Goal: Contribute content: Add original content to the website for others to see

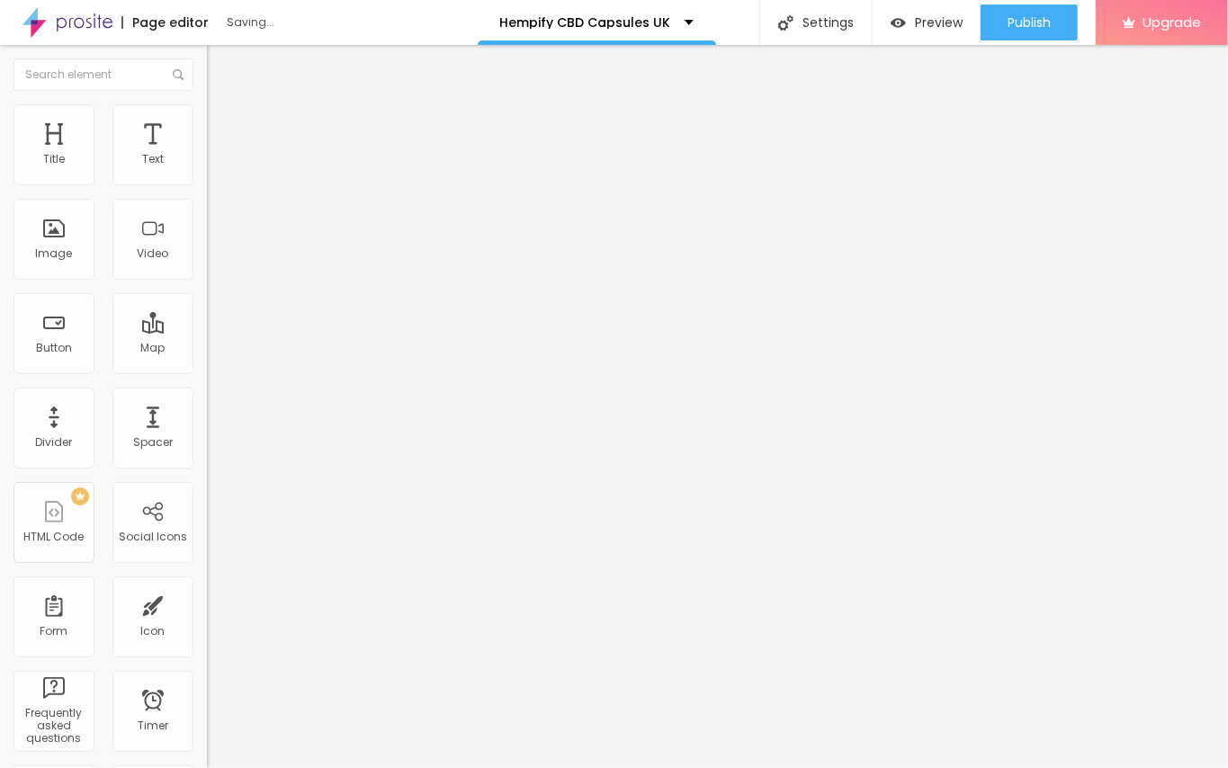
click at [207, 155] on span "Add image" at bounding box center [244, 146] width 74 height 15
drag, startPoint x: 723, startPoint y: 423, endPoint x: 710, endPoint y: 327, distance: 96.3
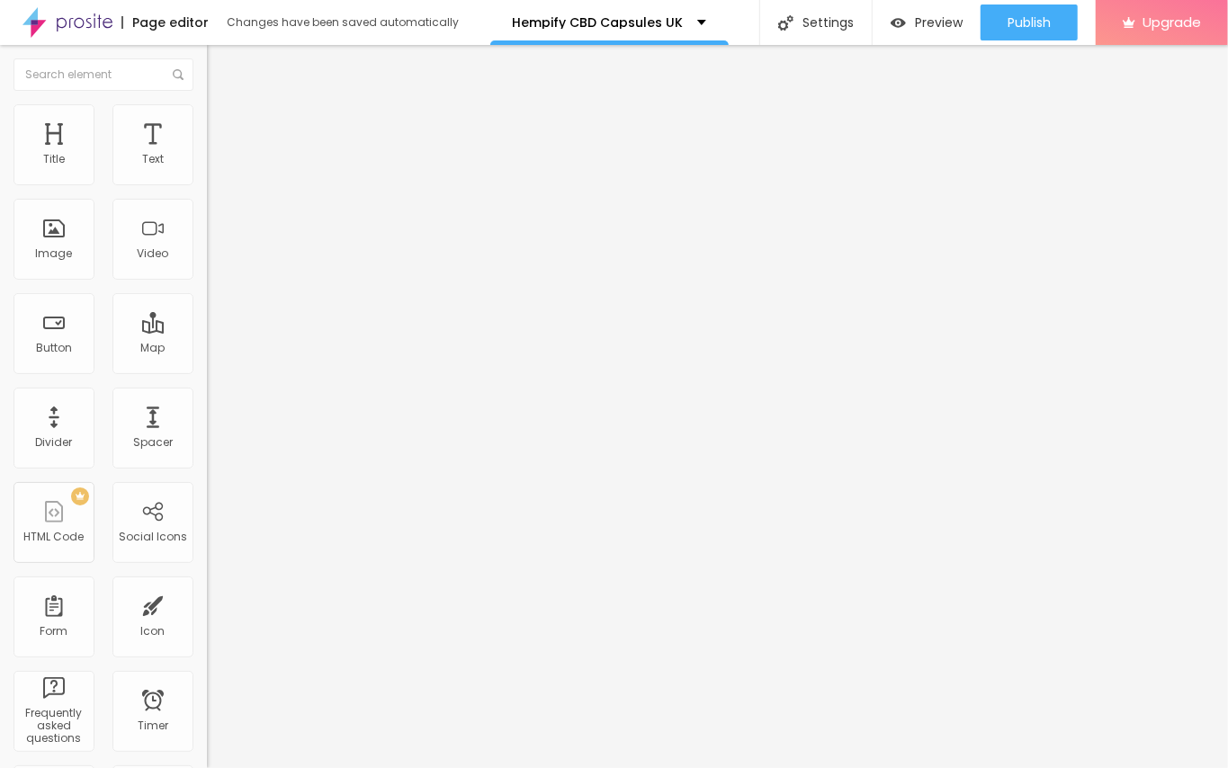
click at [207, 155] on span "Add image" at bounding box center [244, 146] width 74 height 15
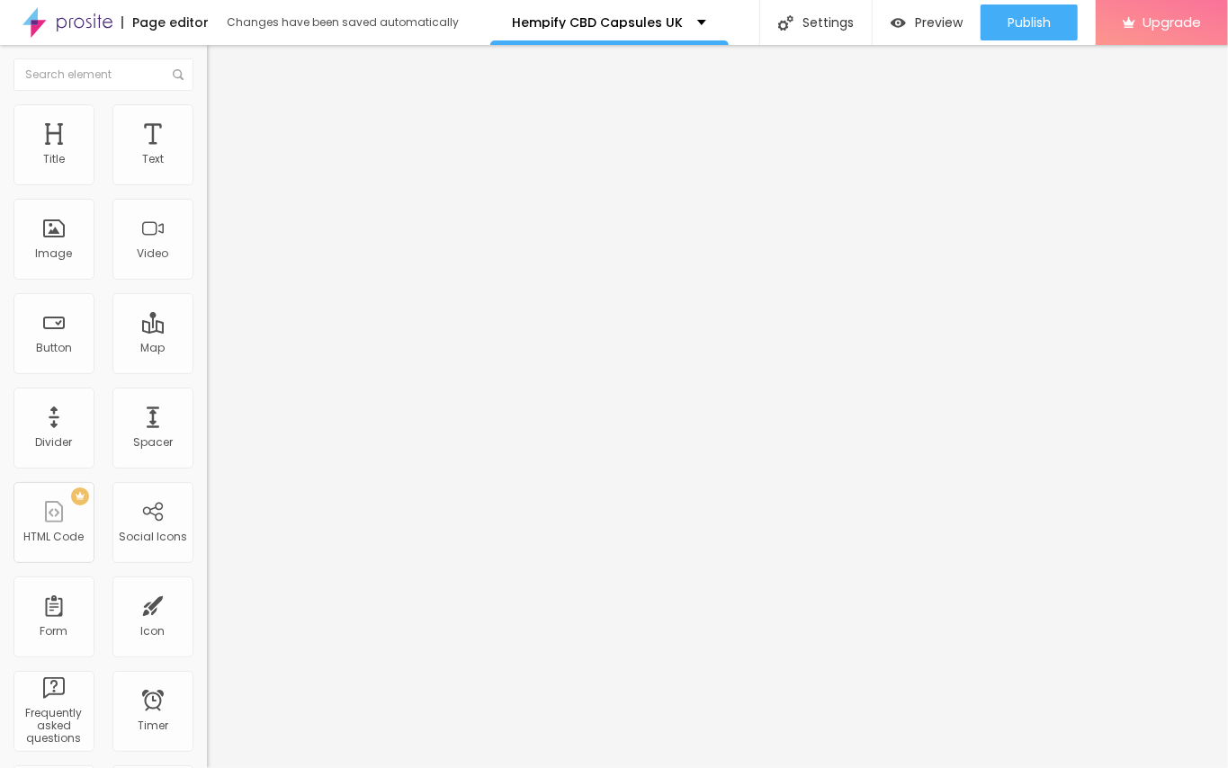
click at [220, 63] on div "Edit Image" at bounding box center [267, 65] width 94 height 14
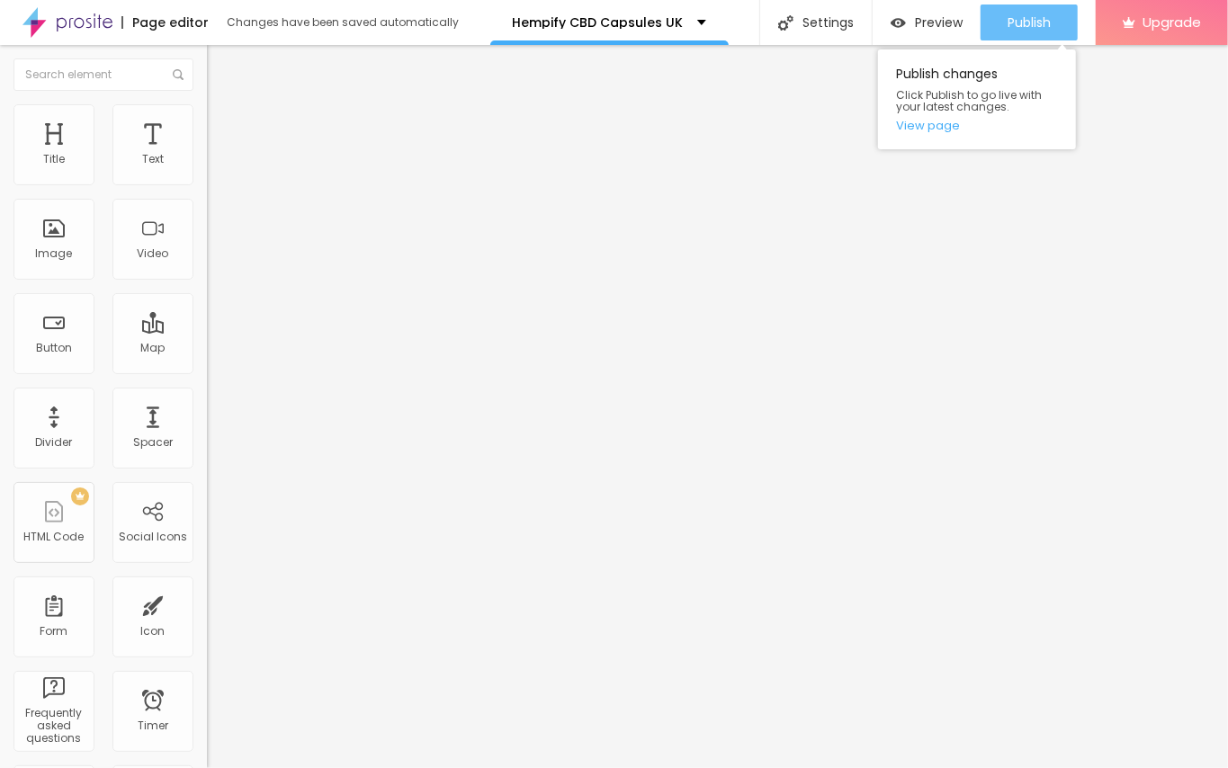
click at [1008, 29] on span "Publish" at bounding box center [1029, 22] width 43 height 14
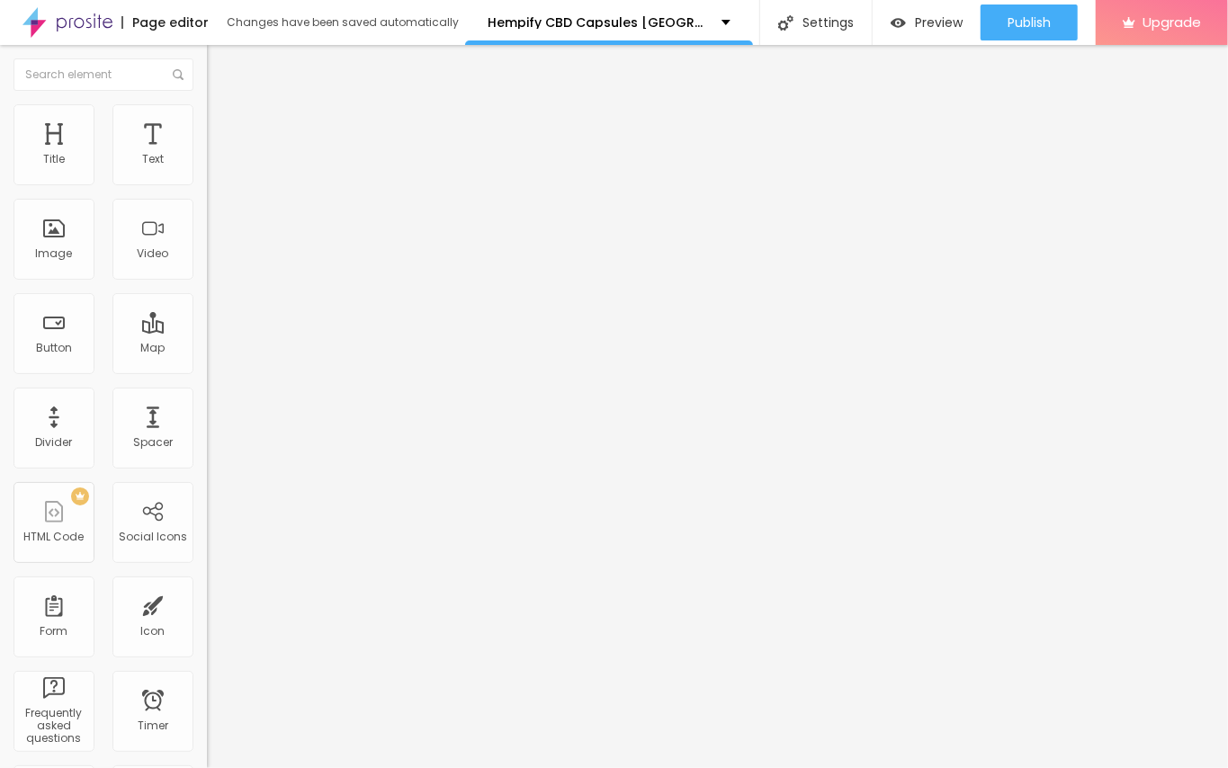
click at [220, 67] on div "Edit Title" at bounding box center [260, 65] width 81 height 14
click at [220, 66] on img "button" at bounding box center [227, 65] width 14 height 14
click at [220, 61] on img "button" at bounding box center [227, 65] width 14 height 14
click at [220, 67] on div "Edit Text" at bounding box center [261, 65] width 82 height 14
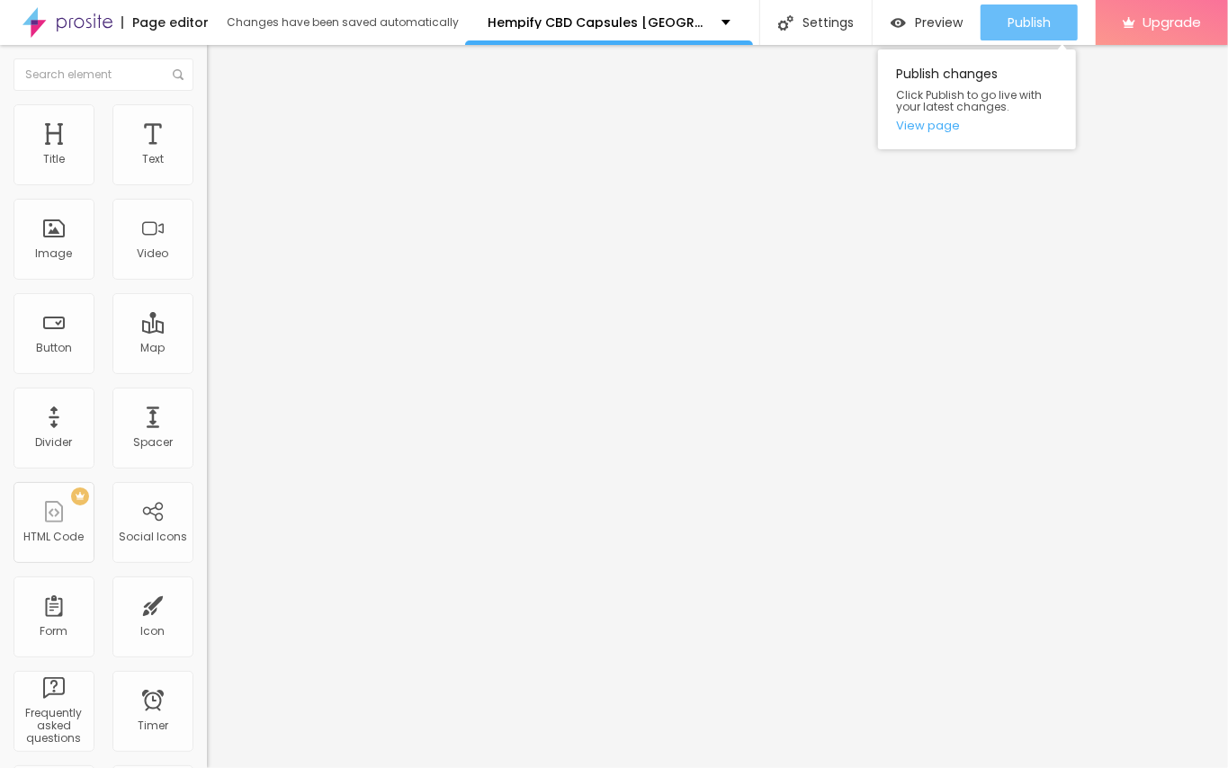
click at [1004, 12] on button "Publish" at bounding box center [1029, 22] width 97 height 36
